Goal: Transaction & Acquisition: Download file/media

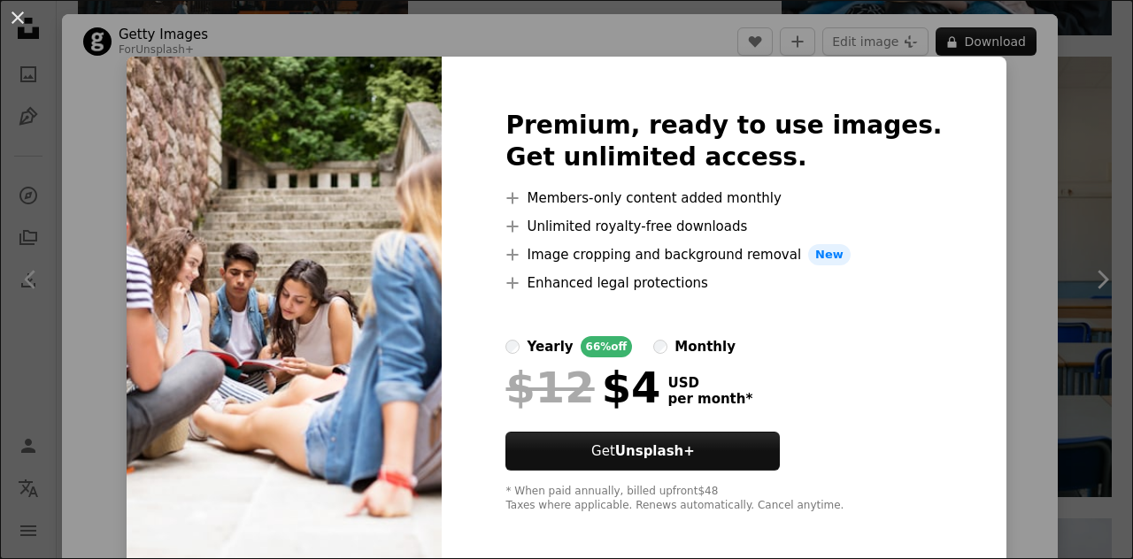
scroll to position [68, 0]
